Goal: Communication & Community: Answer question/provide support

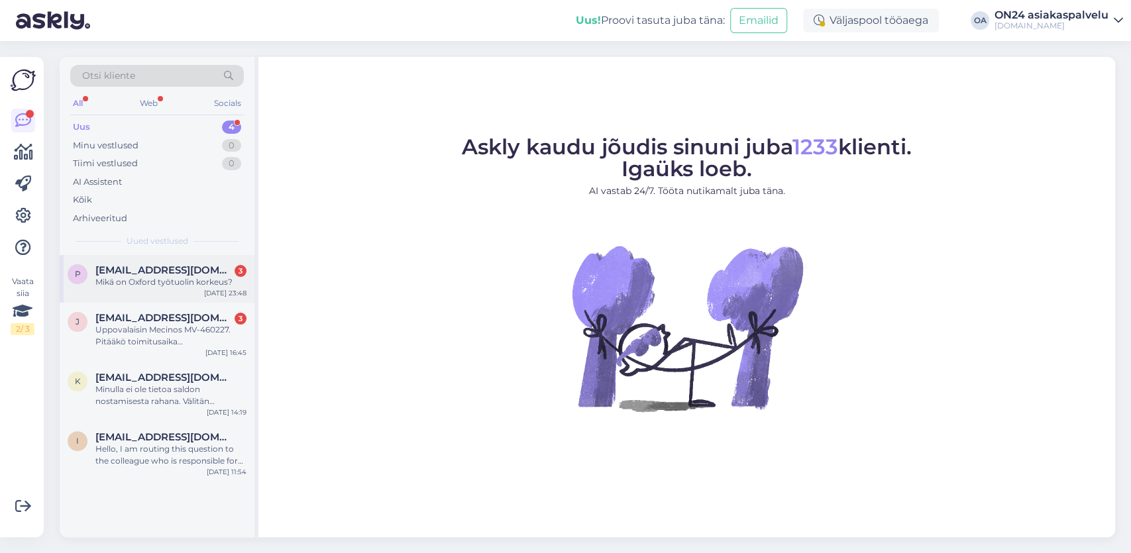
click at [135, 272] on span "[EMAIL_ADDRESS][DOMAIN_NAME]" at bounding box center [164, 270] width 138 height 12
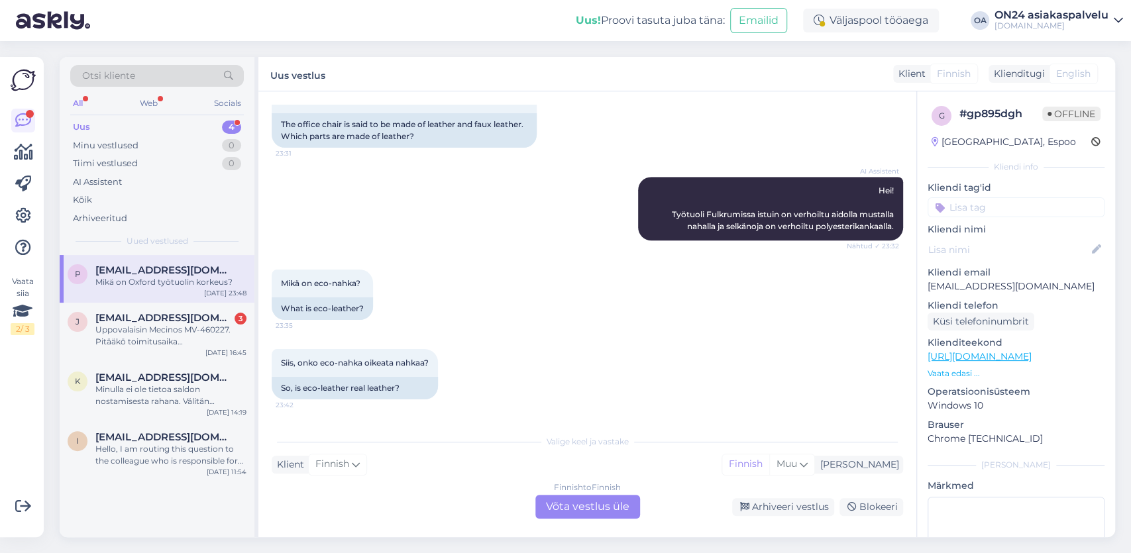
scroll to position [866, 0]
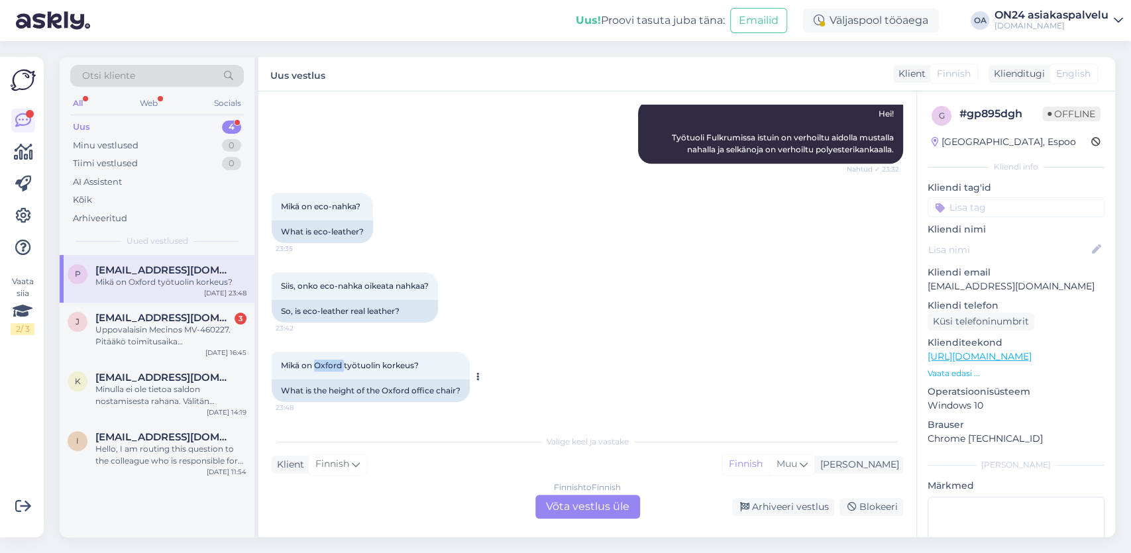
drag, startPoint x: 316, startPoint y: 365, endPoint x: 344, endPoint y: 364, distance: 27.9
click at [344, 364] on span "Mikä on Oxford työtuolin korkeus?" at bounding box center [350, 366] width 138 height 10
copy span "[GEOGRAPHIC_DATA]"
click at [385, 465] on div "Klient Finnish Mina Finnish Muu" at bounding box center [588, 465] width 632 height 18
click at [592, 511] on div "Finnish to Finnish Võta vestlus üle" at bounding box center [587, 507] width 105 height 24
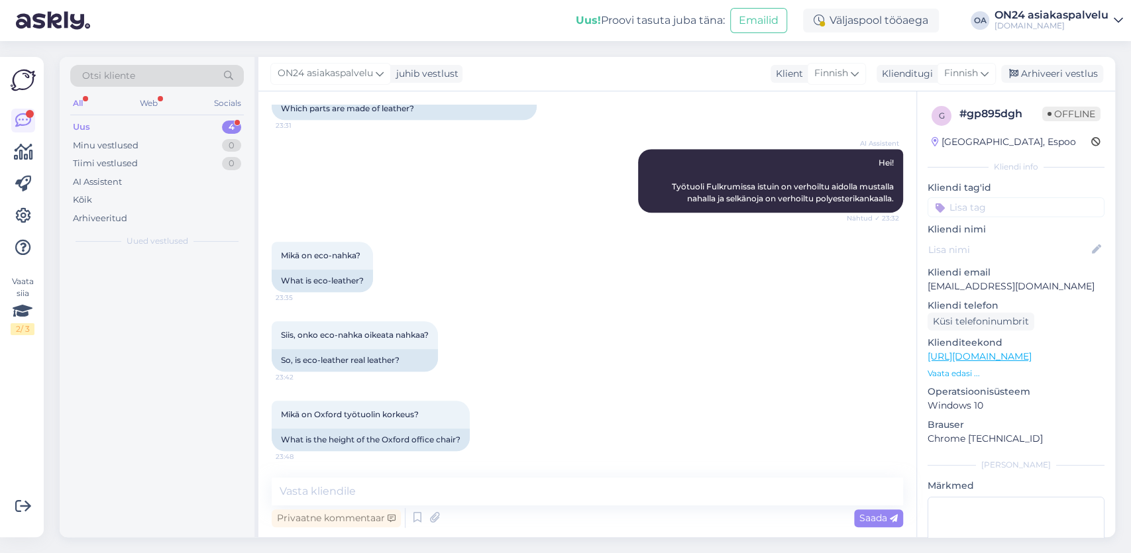
scroll to position [816, 0]
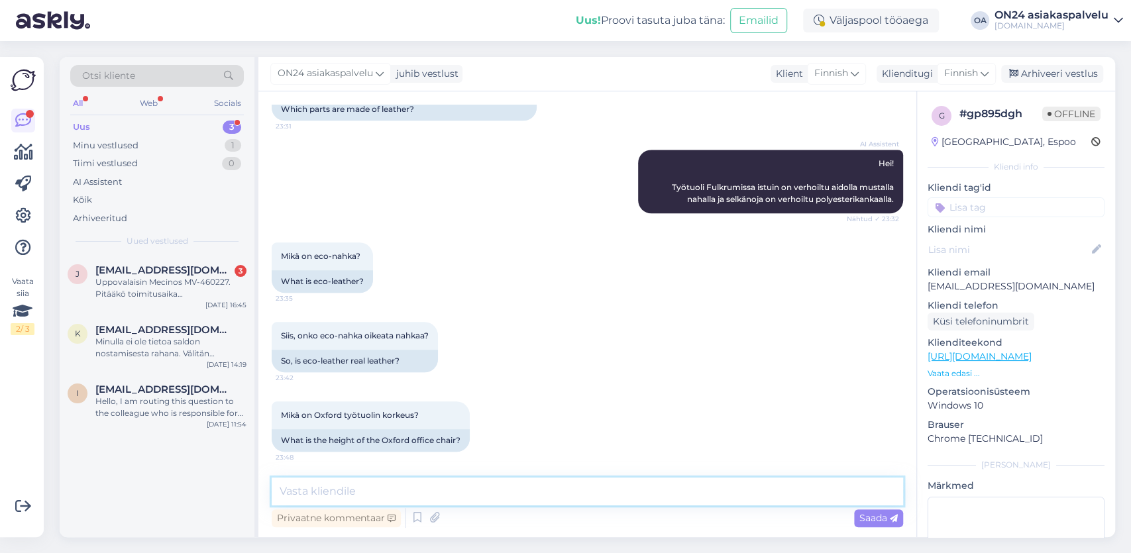
click at [349, 491] on textarea at bounding box center [588, 492] width 632 height 28
paste textarea "Ekologisen nahan tieteellinen nimi on regeneroitu nahka, jota kutsutaan myös na…"
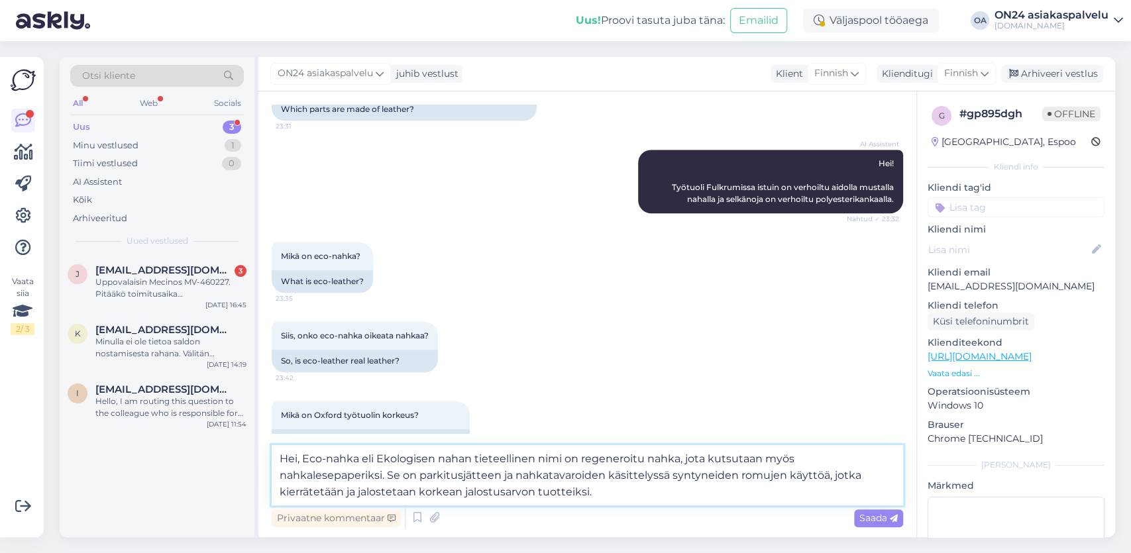
click at [378, 459] on textarea "Hei, Eco-nahka eli Ekologisen nahan tieteellinen nimi on regeneroitu nahka, jot…" at bounding box center [588, 475] width 632 height 60
click at [412, 459] on textarea "Hei, Eco-nahka eli Ekologisen nahan tieteellinen nimi on regeneroitu nahka, jot…" at bounding box center [588, 475] width 632 height 60
drag, startPoint x: 559, startPoint y: 458, endPoint x: 584, endPoint y: 453, distance: 26.3
click at [561, 457] on textarea "Hei, Eco-nahka eli Ekologinen nahka on regeneroitu nahka, jota kutsutaan myös n…" at bounding box center [588, 475] width 632 height 60
click at [602, 457] on textarea "Hei, Eco-nahka eli Ekologinen nahka on regeneroitua nahka, jota kutsutaan myös …" at bounding box center [588, 475] width 632 height 60
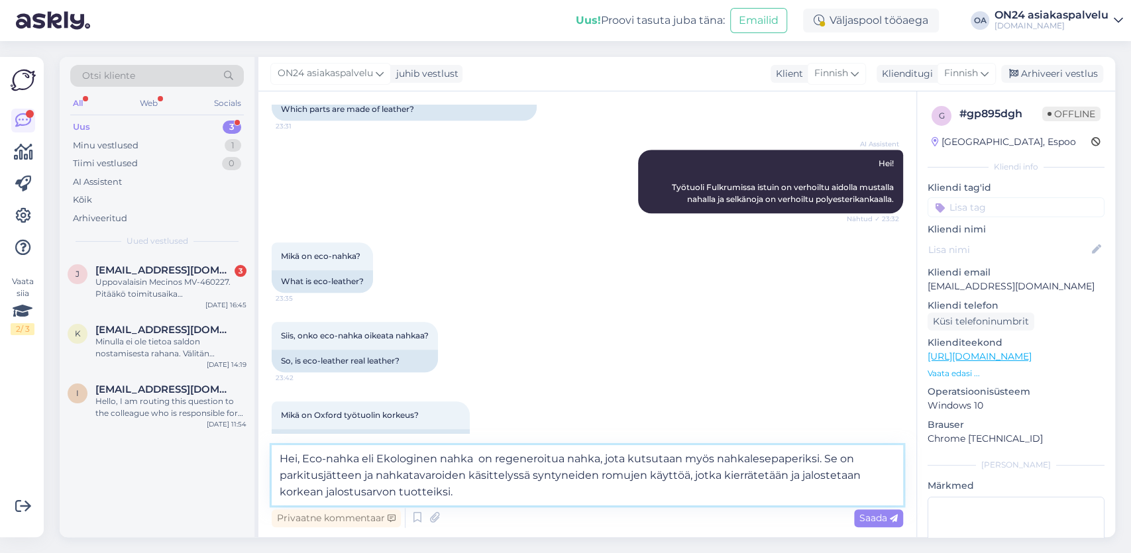
click at [602, 456] on textarea "Hei, Eco-nahka eli Ekologinen nahka on regeneroitua nahka, jota kutsutaan myös …" at bounding box center [588, 475] width 632 height 60
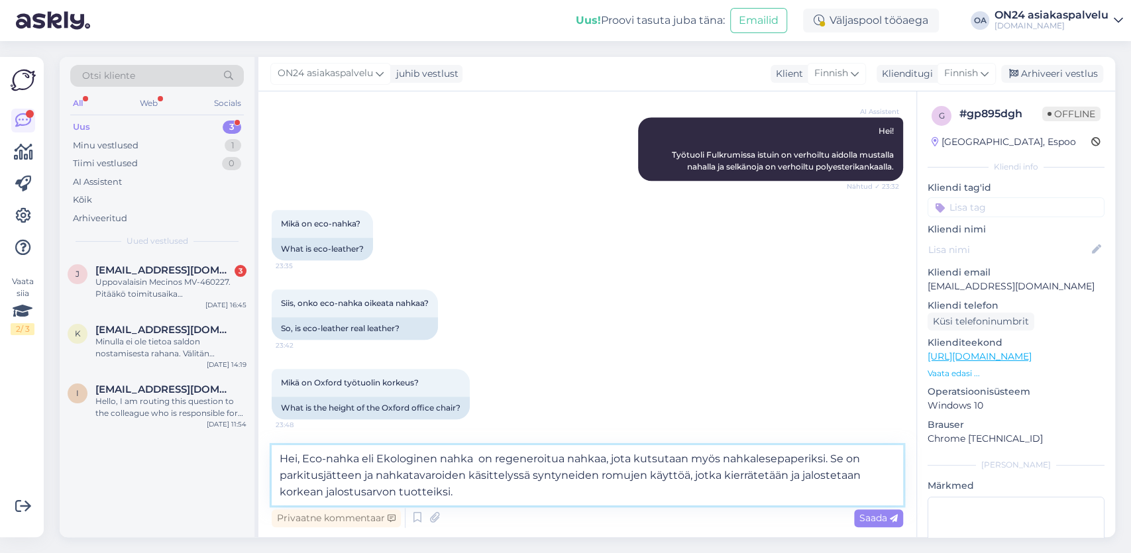
click at [512, 498] on textarea "Hei, Eco-nahka eli Ekologinen nahka on regeneroitua nahkaa, jota kutsutaan myös…" at bounding box center [588, 475] width 632 height 60
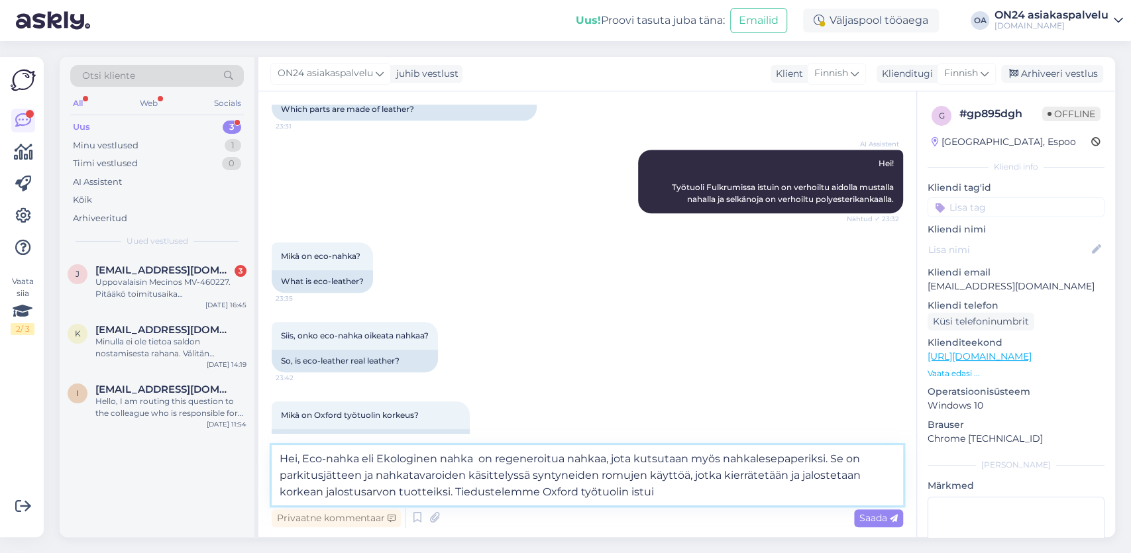
drag, startPoint x: 679, startPoint y: 496, endPoint x: 443, endPoint y: 506, distance: 236.2
click at [453, 506] on textarea "Hei, Eco-nahka eli Ekologinen nahka on regeneroitua nahkaa, jota kutsutaan myös…" at bounding box center [588, 475] width 632 height 60
paste textarea "[URL][DOMAIN_NAME]"
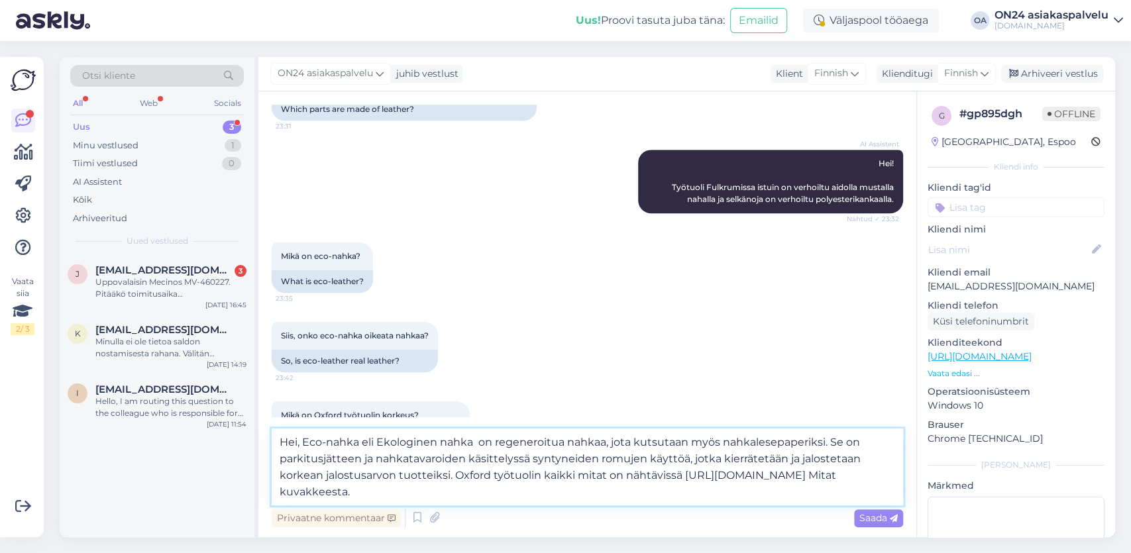
type textarea "Hei, Eco-nahka eli Ekologinen nahka on regeneroitua nahkaa, jota kutsutaan myös…"
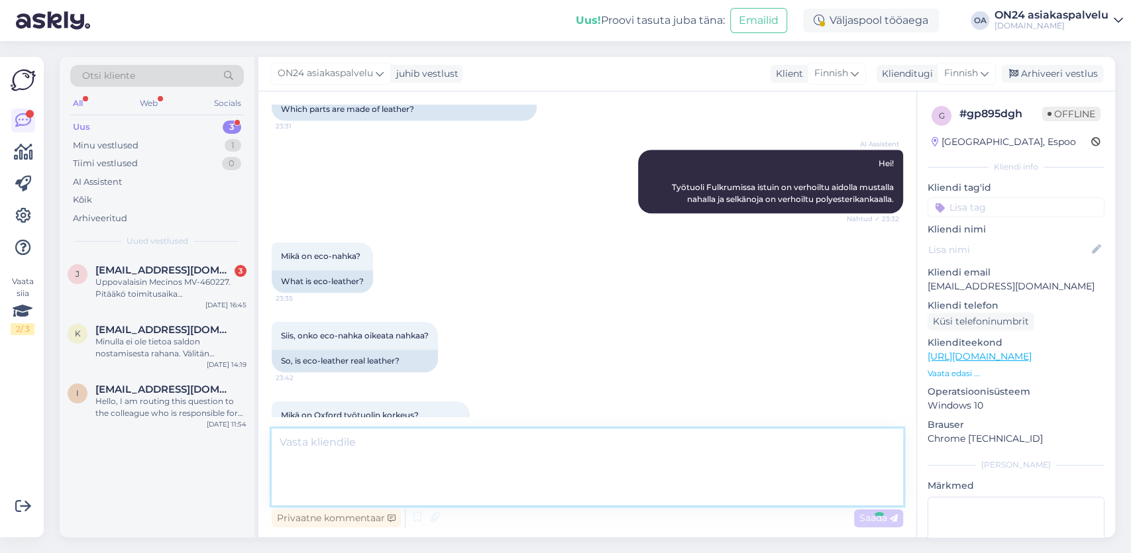
scroll to position [973, 0]
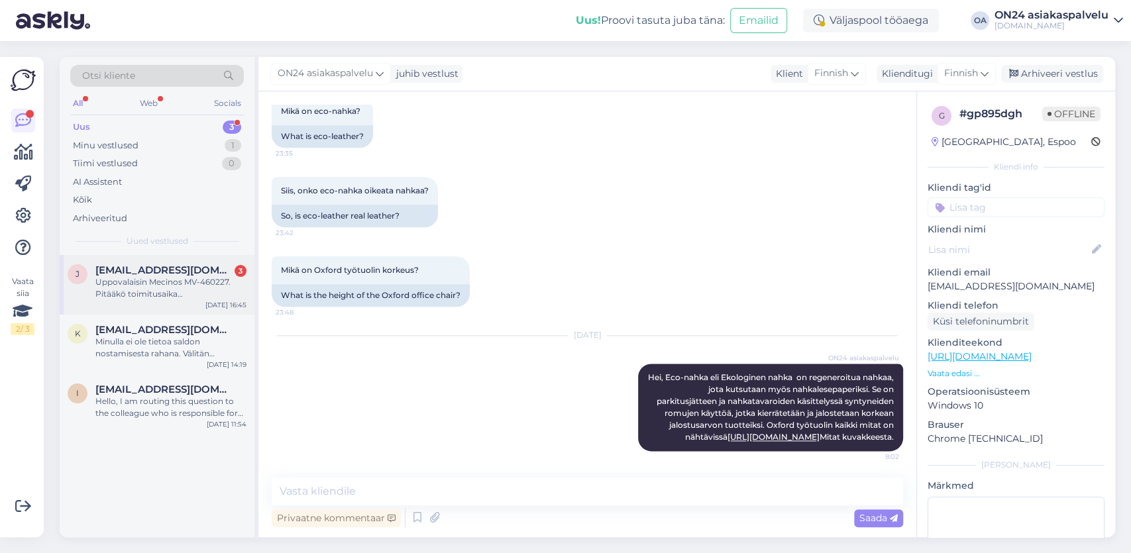
click at [199, 294] on div "Uppovalaisin Mecinos MV-460227. Pitääkö toimitusaika (pakettiautomaatti: 3-7 ty…" at bounding box center [170, 288] width 151 height 24
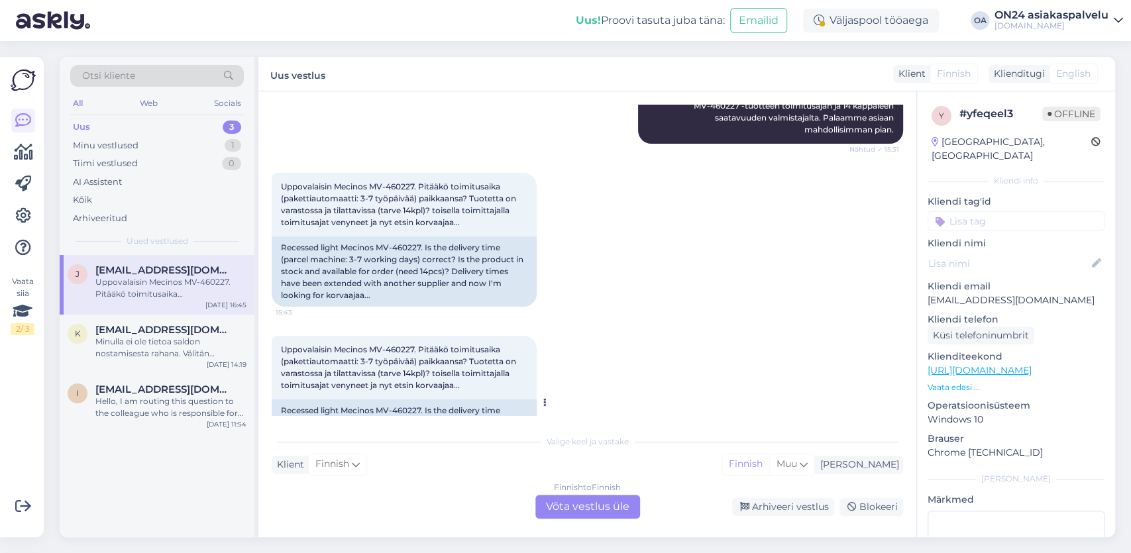
scroll to position [359, 0]
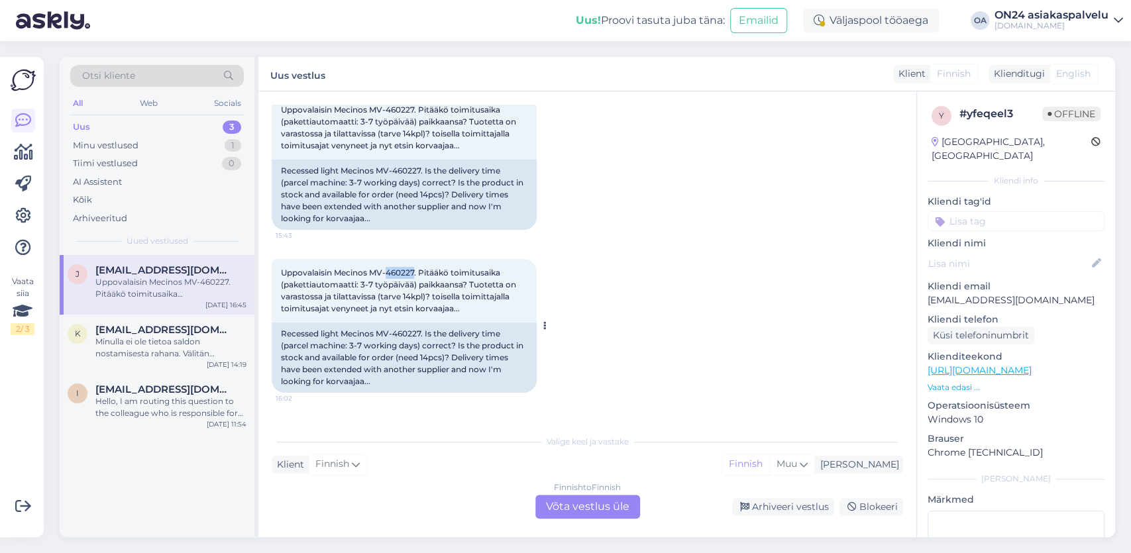
drag, startPoint x: 387, startPoint y: 273, endPoint x: 416, endPoint y: 270, distance: 28.7
click at [416, 270] on span "Uppovalaisin Mecinos MV-460227. Pitääkö toimitusaika (pakettiautomaatti: 3-7 ty…" at bounding box center [399, 291] width 237 height 46
copy span "460227"
click at [581, 507] on div "Finnish to Finnish Võta vestlus üle" at bounding box center [587, 507] width 105 height 24
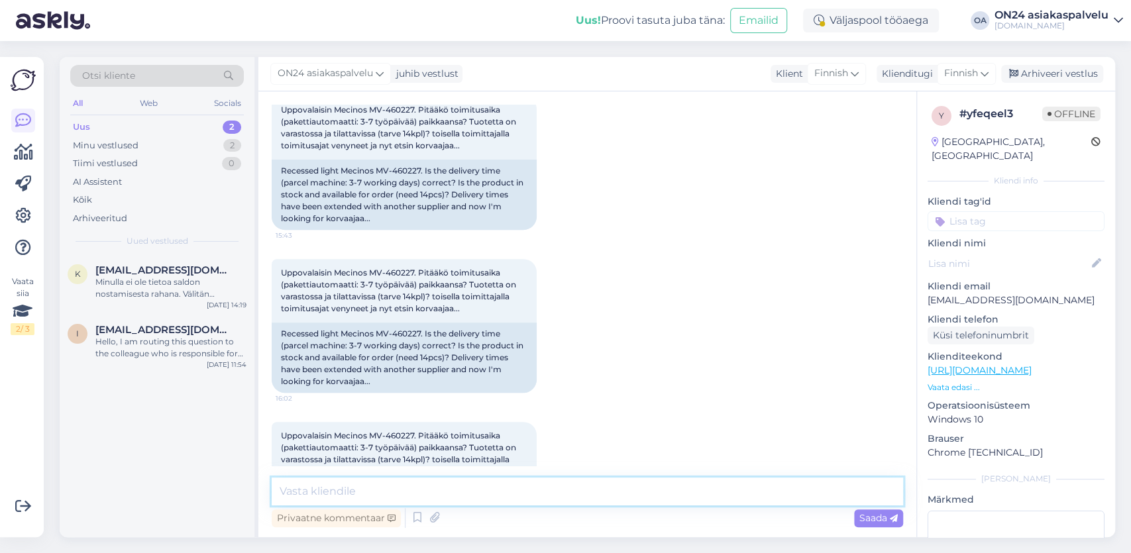
click at [287, 490] on textarea at bounding box center [588, 492] width 632 height 28
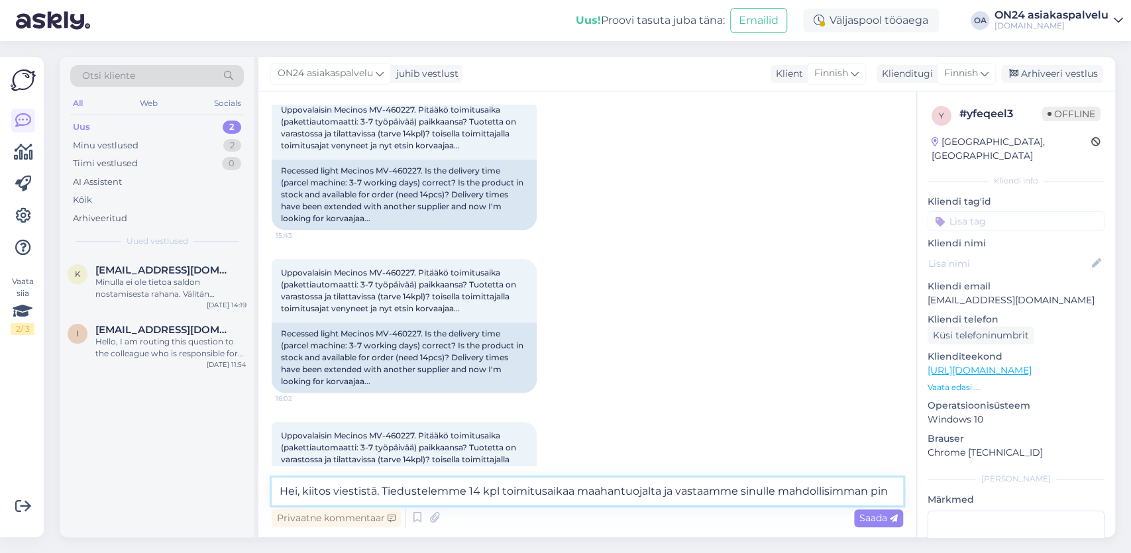
type textarea "Hei, kiitos viestistä. Tiedustelemme 14 kpl toimitusaikaa maahantuojalta ja vas…"
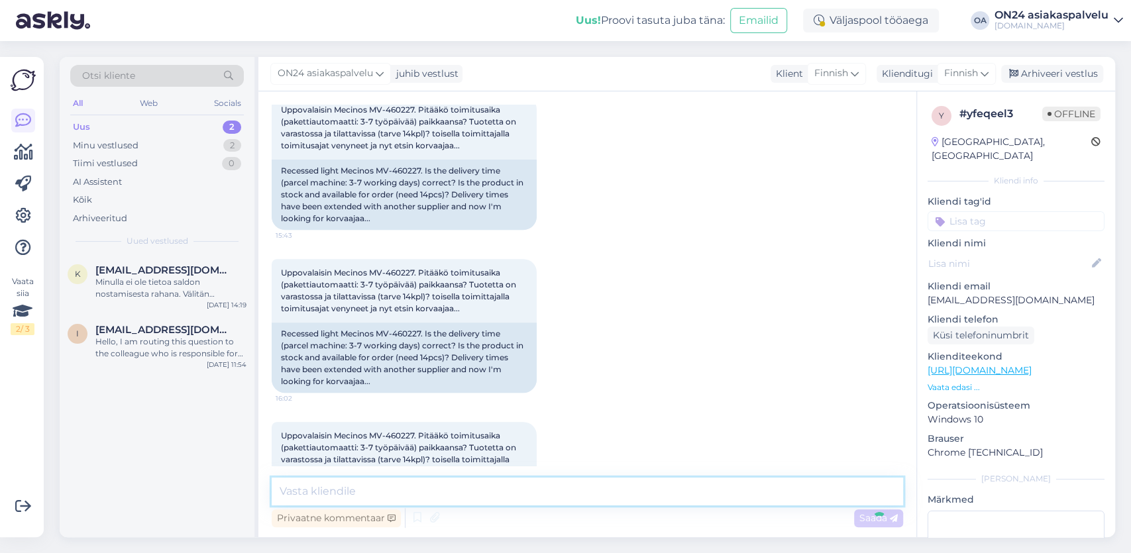
scroll to position [559, 0]
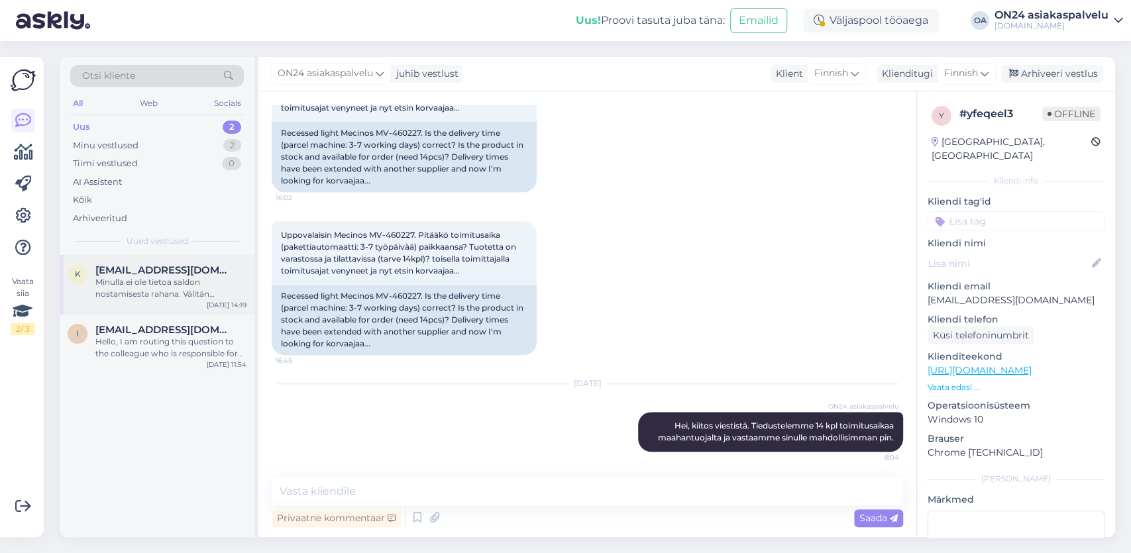
click at [174, 287] on div "Minulla ei ole tietoa saldon nostamisesta rahana. Välitän kysymyksesi kollegall…" at bounding box center [170, 288] width 151 height 24
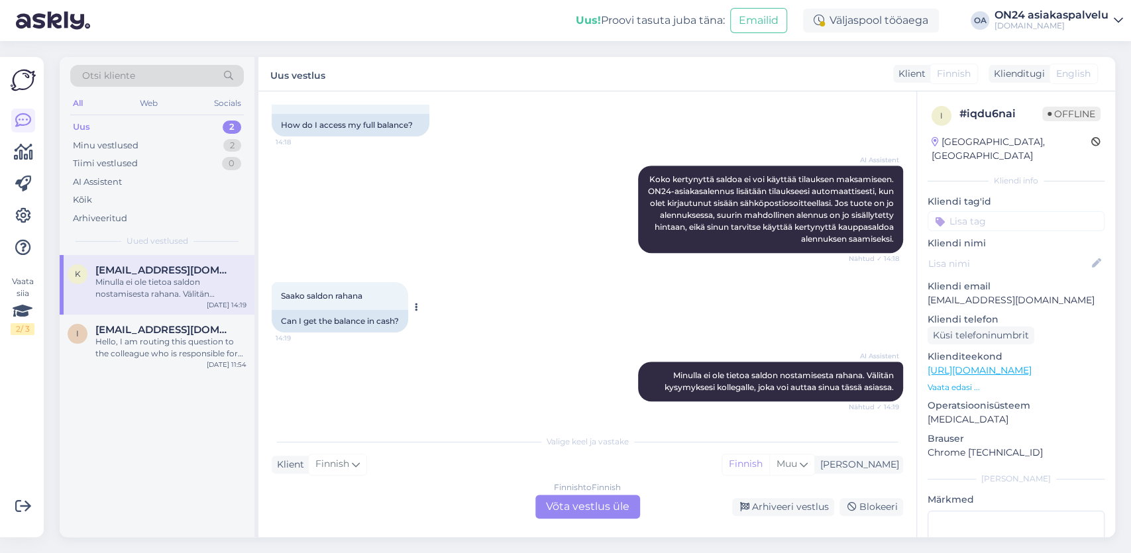
scroll to position [552, 0]
click at [595, 504] on div "Finnish to Finnish Võta vestlus üle" at bounding box center [587, 507] width 105 height 24
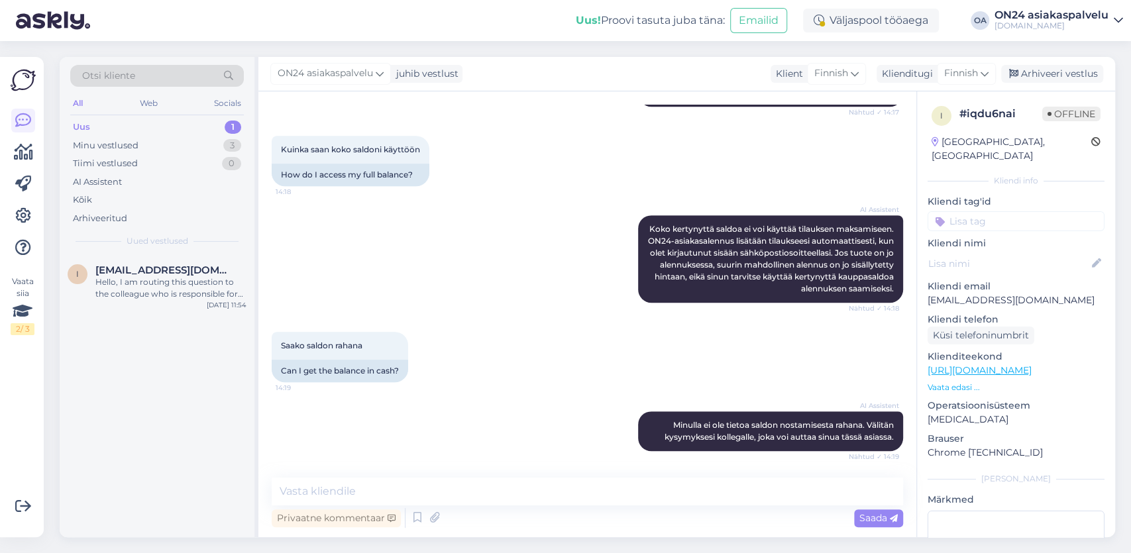
scroll to position [502, 0]
click at [316, 494] on textarea at bounding box center [588, 492] width 632 height 28
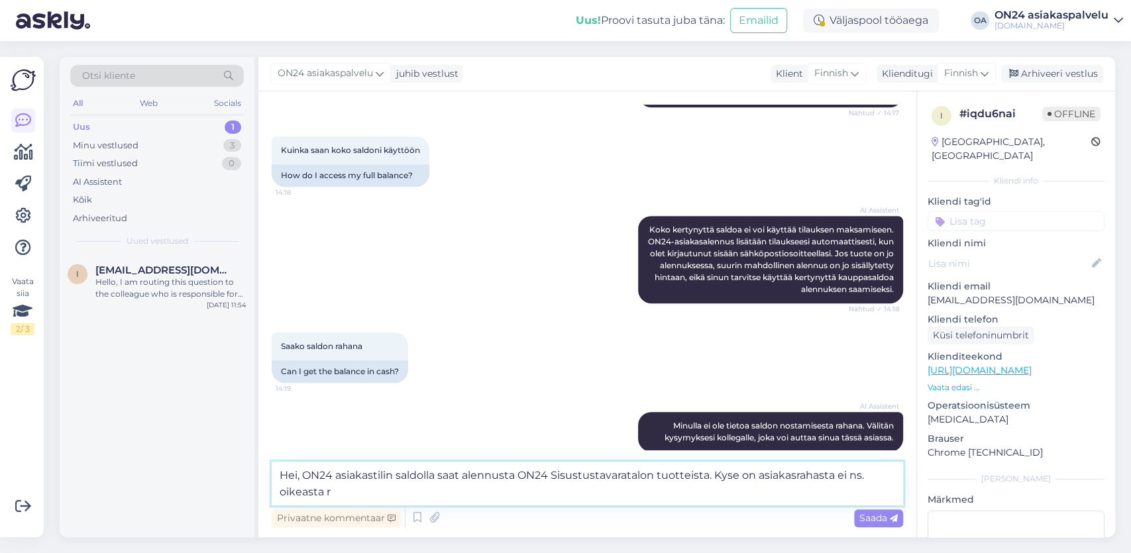
drag, startPoint x: 837, startPoint y: 476, endPoint x: 830, endPoint y: 496, distance: 21.0
click at [844, 494] on textarea "Hei, ON24 asiakastilin saldolla saat alennusta ON24 Sisustustavaratalon tuottei…" at bounding box center [588, 484] width 632 height 44
drag, startPoint x: 840, startPoint y: 472, endPoint x: 862, endPoint y: 488, distance: 27.6
click at [862, 488] on textarea "Hei, ON24 asiakastilin saldolla saat alennusta ON24 Sisustustavaratalon tuottei…" at bounding box center [588, 484] width 632 height 44
drag, startPoint x: 877, startPoint y: 478, endPoint x: 876, endPoint y: 488, distance: 10.0
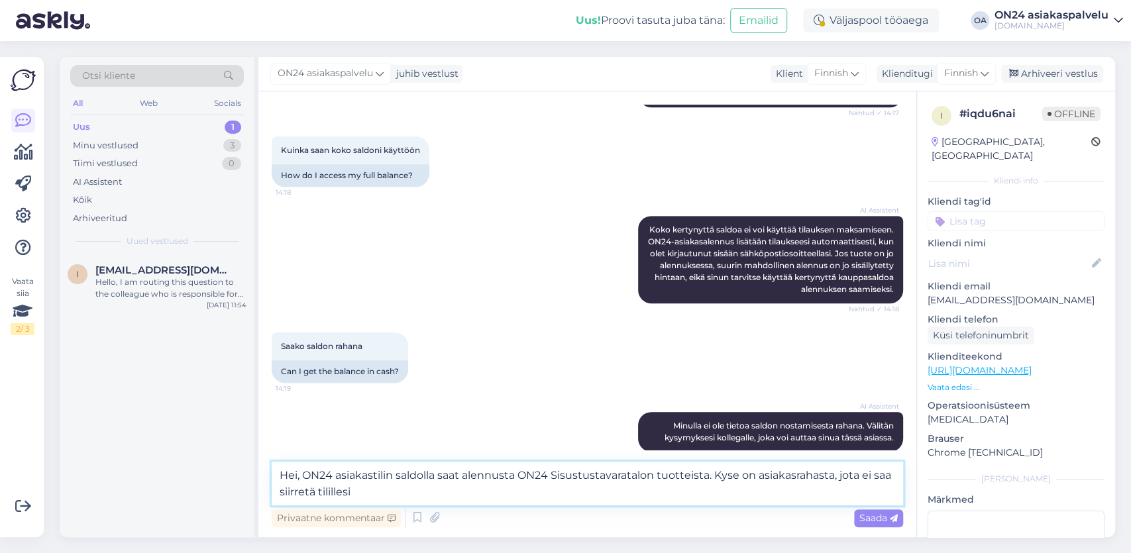
click at [876, 488] on textarea "Hei, ON24 asiakastilin saldolla saat alennusta ON24 Sisustustavaratalon tuottei…" at bounding box center [588, 484] width 632 height 44
click at [467, 477] on textarea "Hei, ON24 asiakastilin saldolla saat alennusta ON24 Sisustustavaratalon tuottei…" at bounding box center [588, 484] width 632 height 44
drag, startPoint x: 783, startPoint y: 474, endPoint x: 789, endPoint y: 486, distance: 13.1
click at [789, 486] on textarea "Hei, ON24 asiakastilin saldolla saat aina alennusta ON24 Sisustustavaratalon tu…" at bounding box center [588, 484] width 632 height 44
click at [821, 484] on textarea "Hei, ON24 asiakastilin saldolla saat aina alennusta ON24 Sisustustavaratalon tu…" at bounding box center [588, 484] width 632 height 44
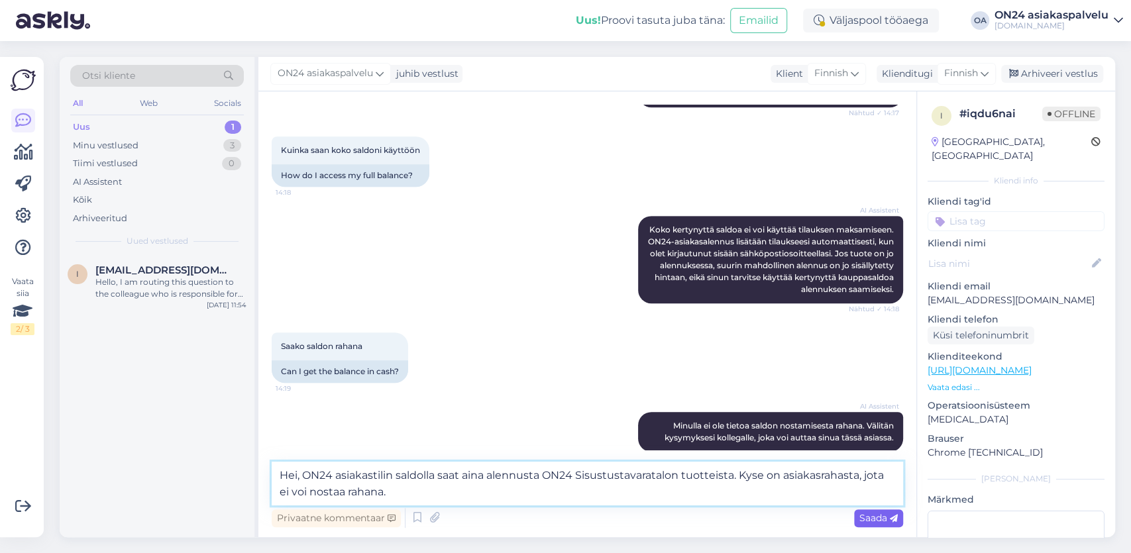
type textarea "Hei, ON24 asiakastilin saldolla saat aina alennusta ON24 Sisustustavaratalon tu…"
click at [878, 519] on span "Saada" at bounding box center [879, 518] width 38 height 12
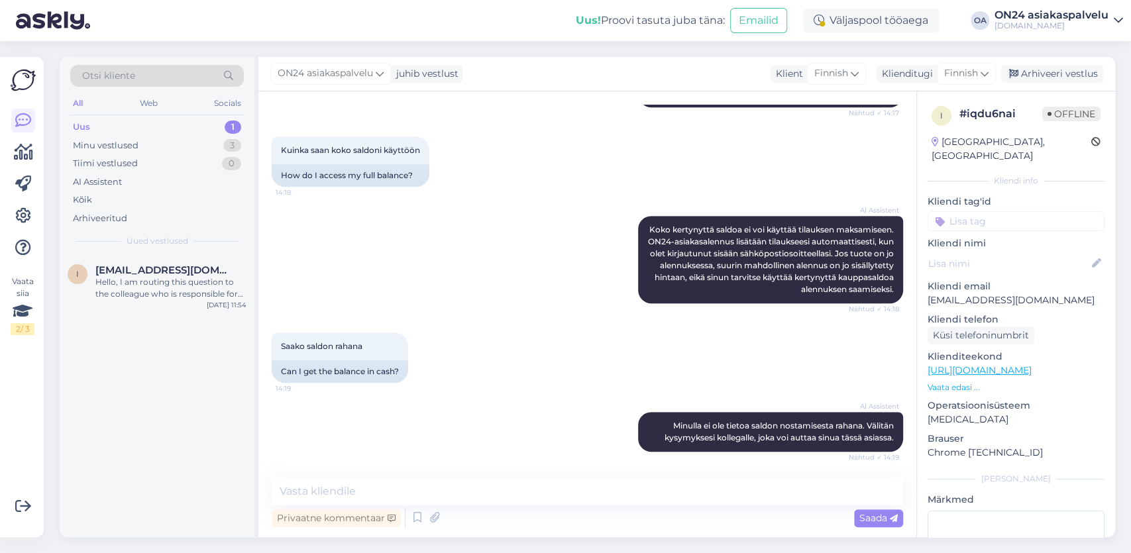
scroll to position [611, 0]
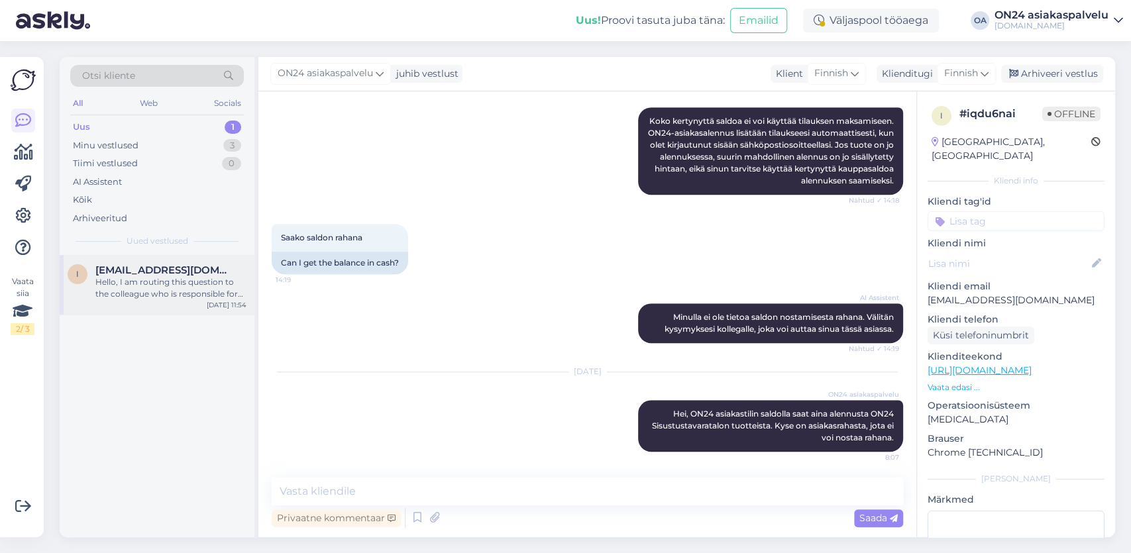
click at [172, 286] on div "Hello, I am routing this question to the colleague who is responsible for this …" at bounding box center [170, 288] width 151 height 24
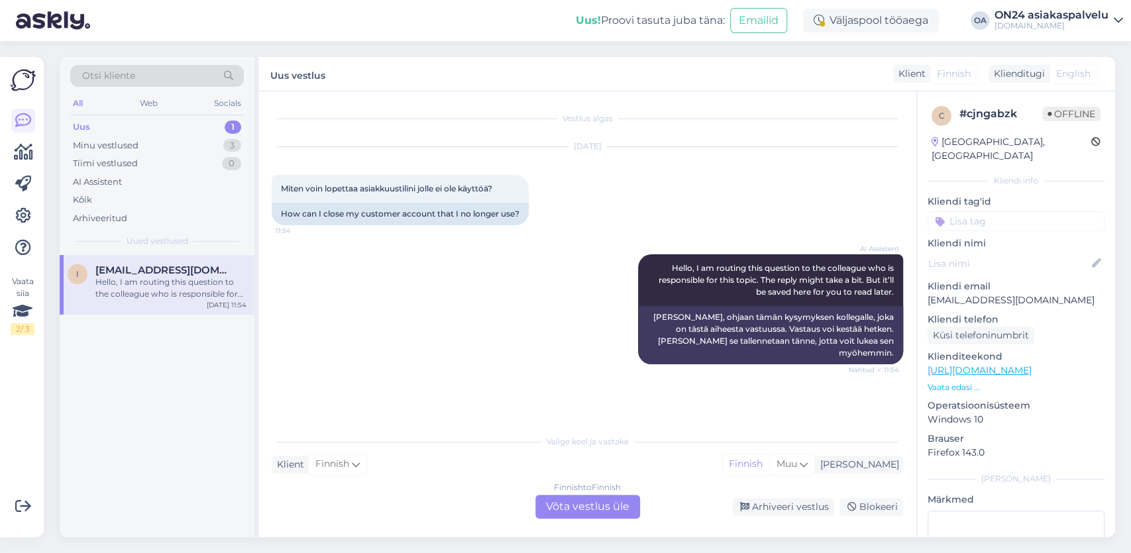
scroll to position [0, 0]
click at [586, 510] on div "Finnish to Finnish Võta vestlus üle" at bounding box center [587, 507] width 105 height 24
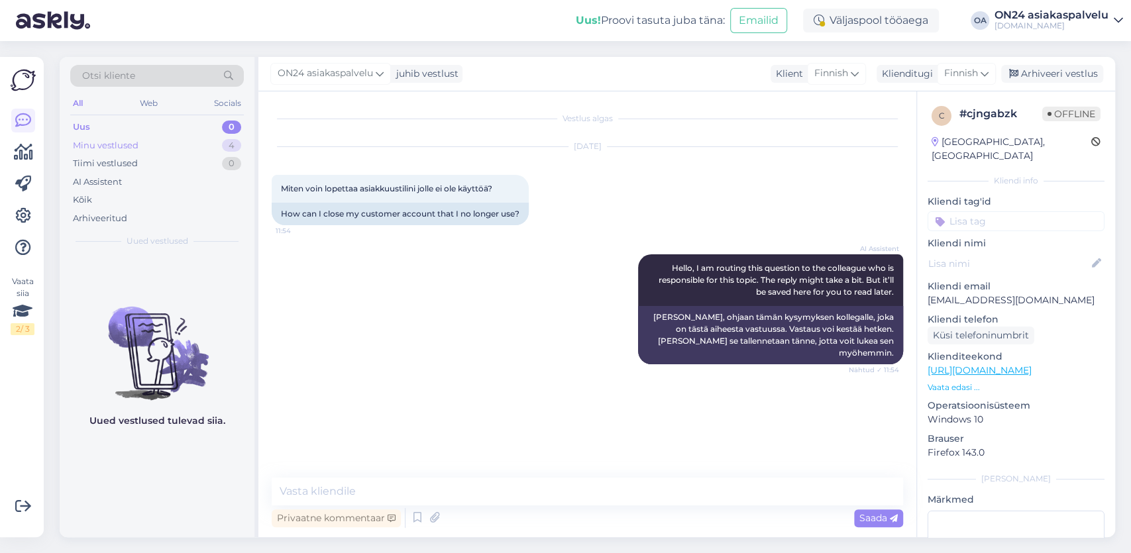
click at [145, 144] on div "Minu vestlused 4" at bounding box center [157, 146] width 174 height 19
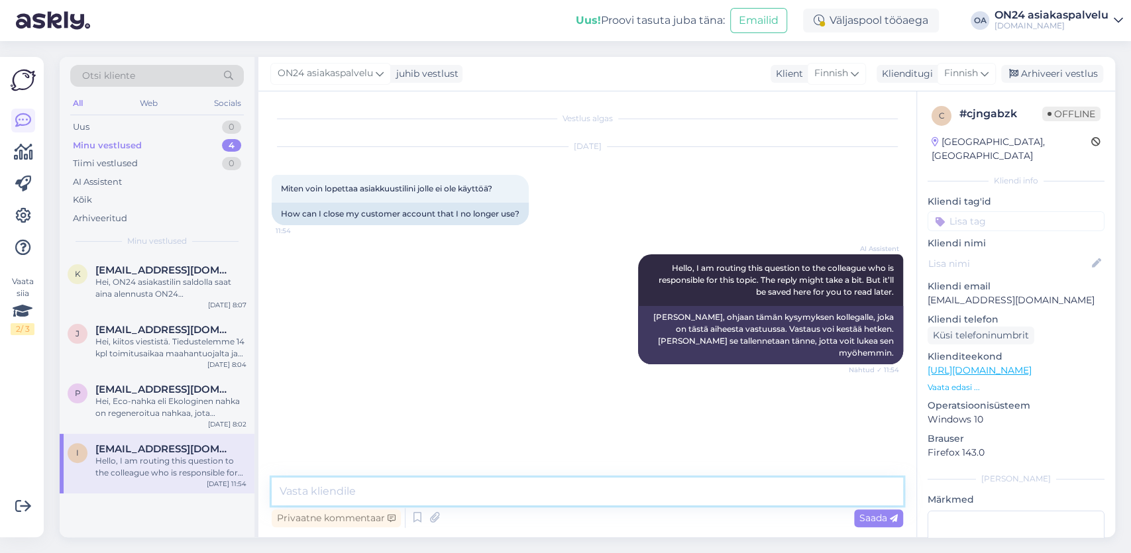
drag, startPoint x: 292, startPoint y: 496, endPoint x: 300, endPoint y: 494, distance: 8.8
click at [294, 496] on textarea at bounding box center [588, 492] width 632 height 28
type textarea "Hei, kiitos ilmoituksesta. ON24 asiakastilisi on nyt peruutettu."
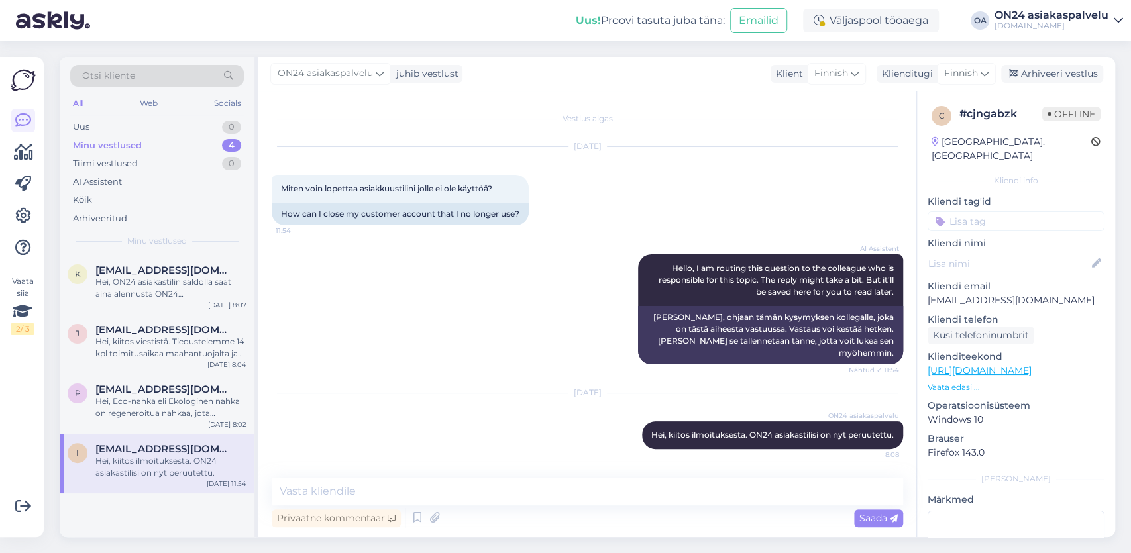
click at [183, 465] on div "Hei, kiitos ilmoituksesta. ON24 asiakastilisi on nyt peruutettu." at bounding box center [170, 467] width 151 height 24
drag, startPoint x: 1049, startPoint y: 75, endPoint x: 894, endPoint y: 89, distance: 155.8
click at [1049, 75] on div "Arhiveeri vestlus" at bounding box center [1052, 74] width 102 height 18
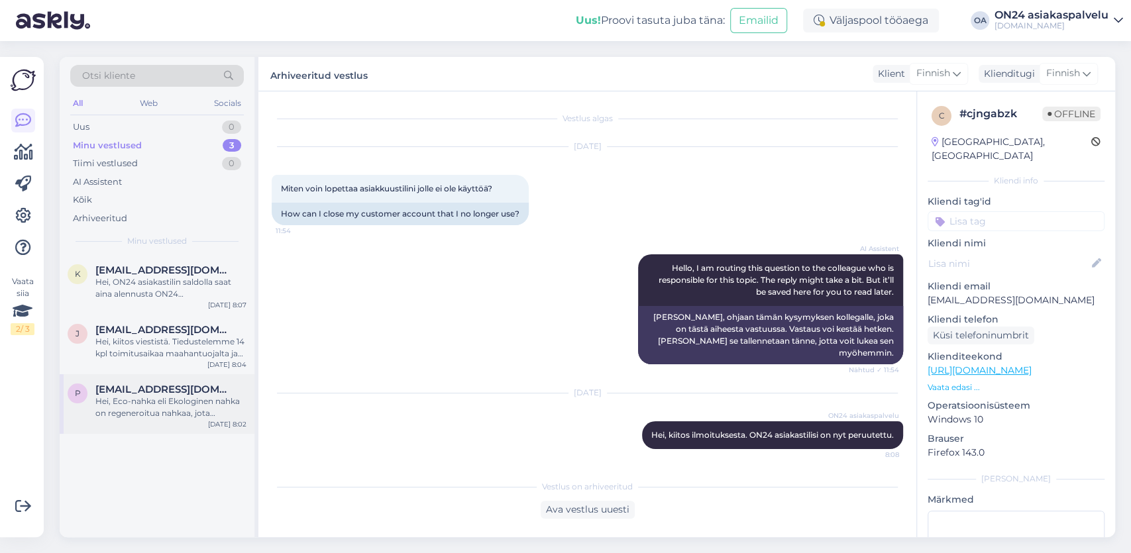
click at [126, 404] on div "Hei, Eco-nahka eli Ekologinen nahka on regeneroitua nahkaa, jota kutsutaan myös…" at bounding box center [170, 408] width 151 height 24
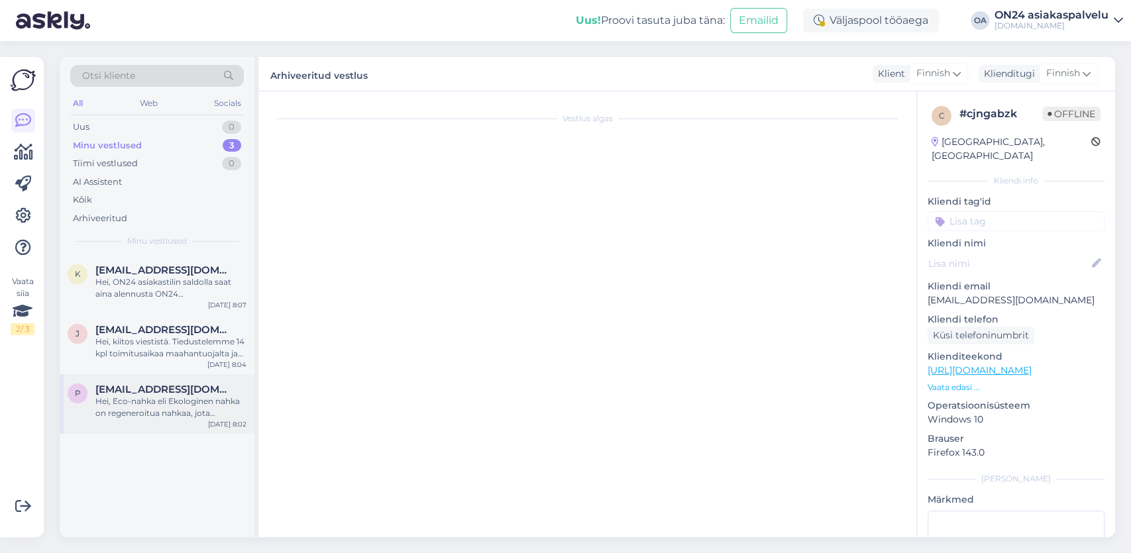
scroll to position [973, 0]
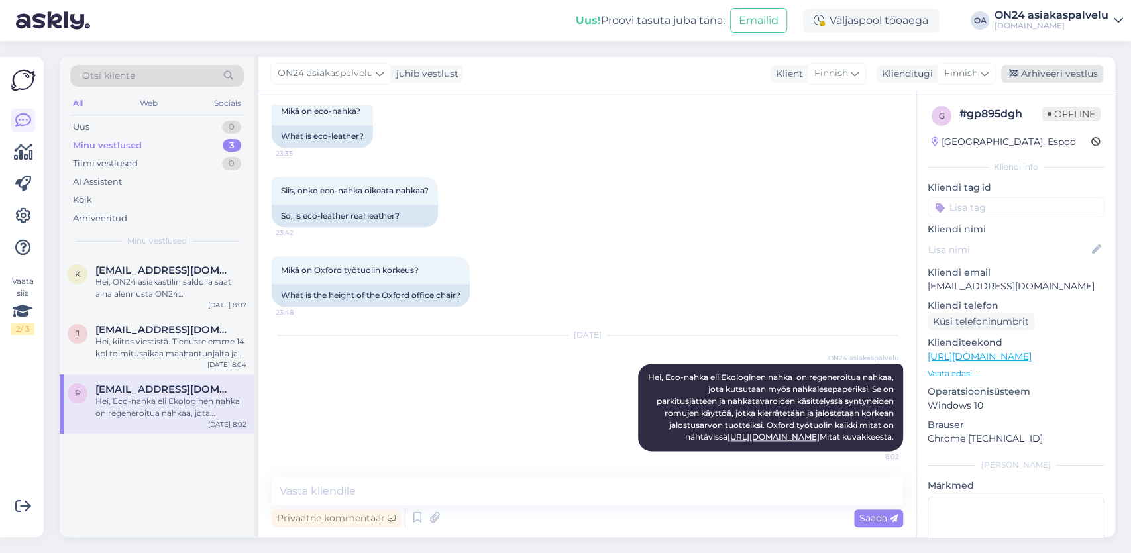
click at [1081, 74] on div "Arhiveeri vestlus" at bounding box center [1052, 74] width 102 height 18
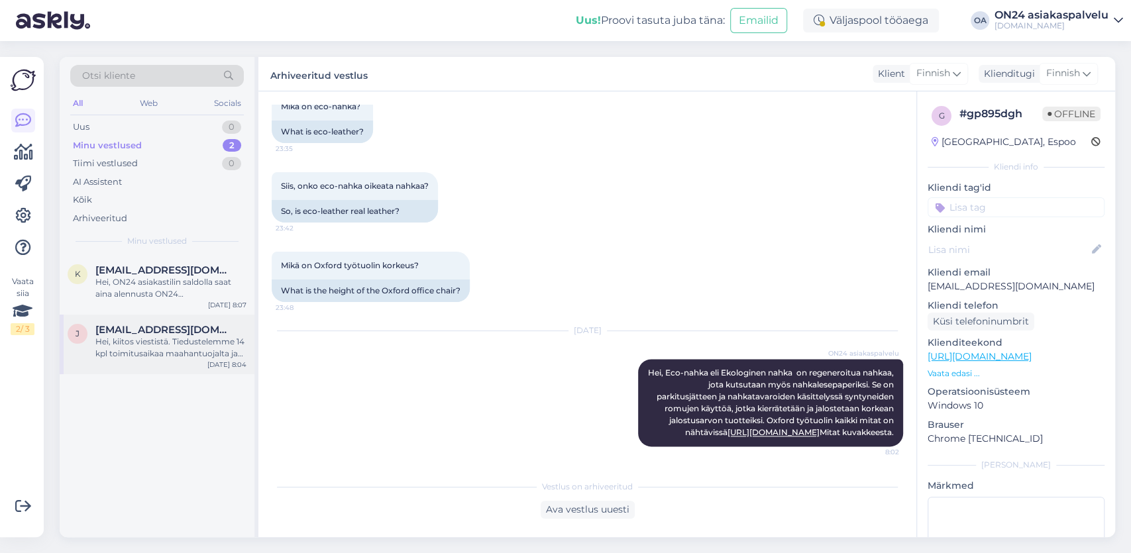
click at [152, 337] on div "Hei, kiitos viestistä. Tiedustelemme 14 kpl toimitusaikaa maahantuojalta ja vas…" at bounding box center [170, 348] width 151 height 24
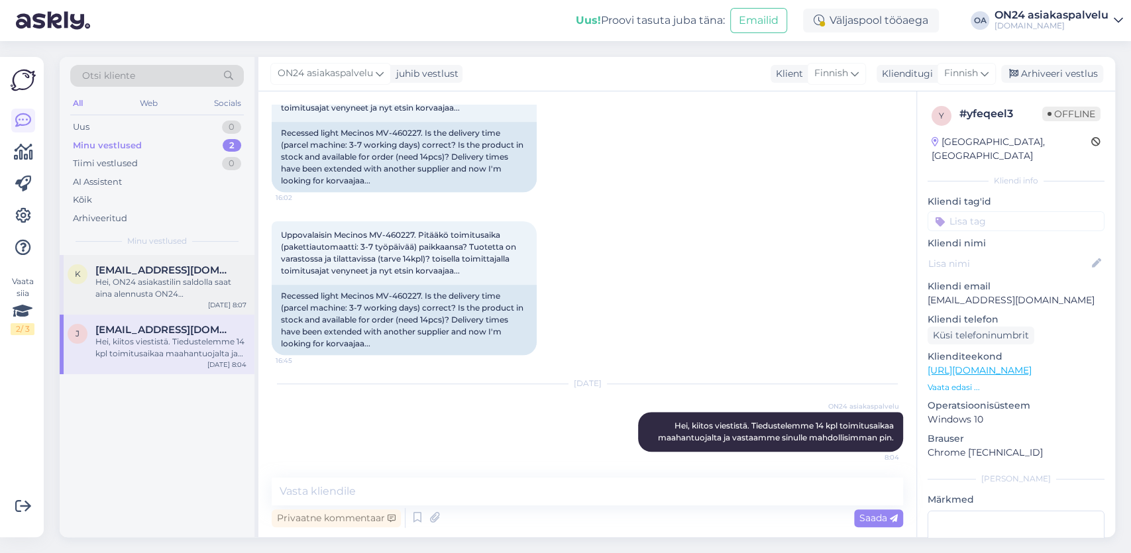
click at [150, 283] on div "Hei, ON24 asiakastilin saldolla saat aina alennusta ON24 Sisustustavaratalon tu…" at bounding box center [170, 288] width 151 height 24
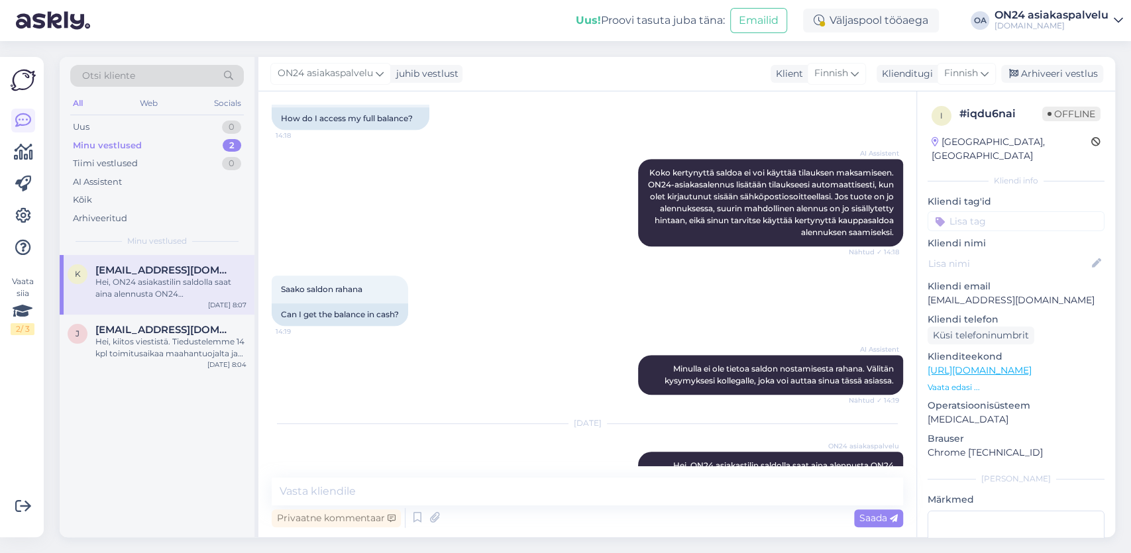
scroll to position [611, 0]
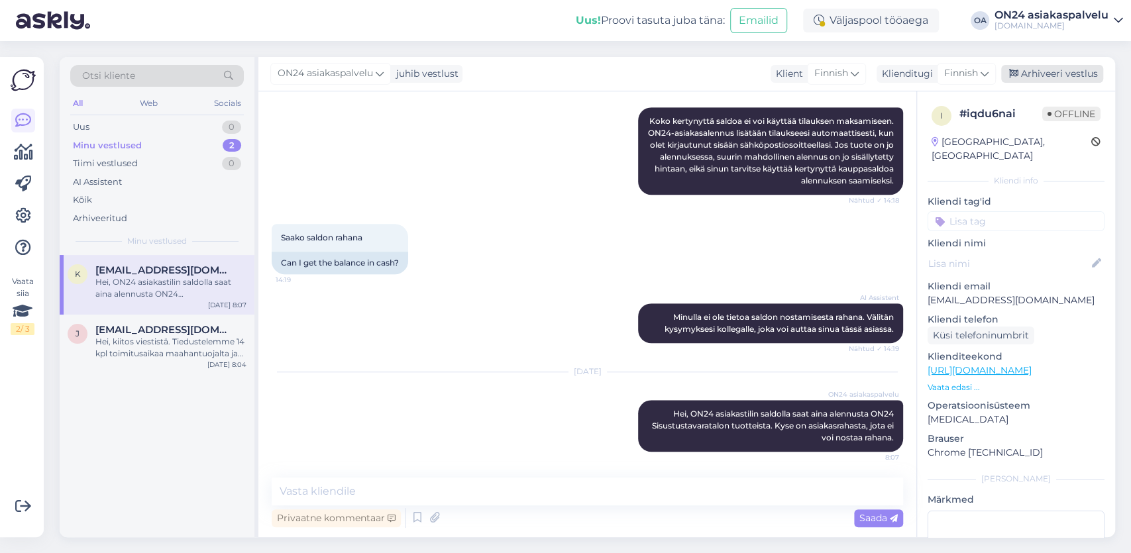
click at [1056, 73] on div "Arhiveeri vestlus" at bounding box center [1052, 74] width 102 height 18
